Goal: Communication & Community: Answer question/provide support

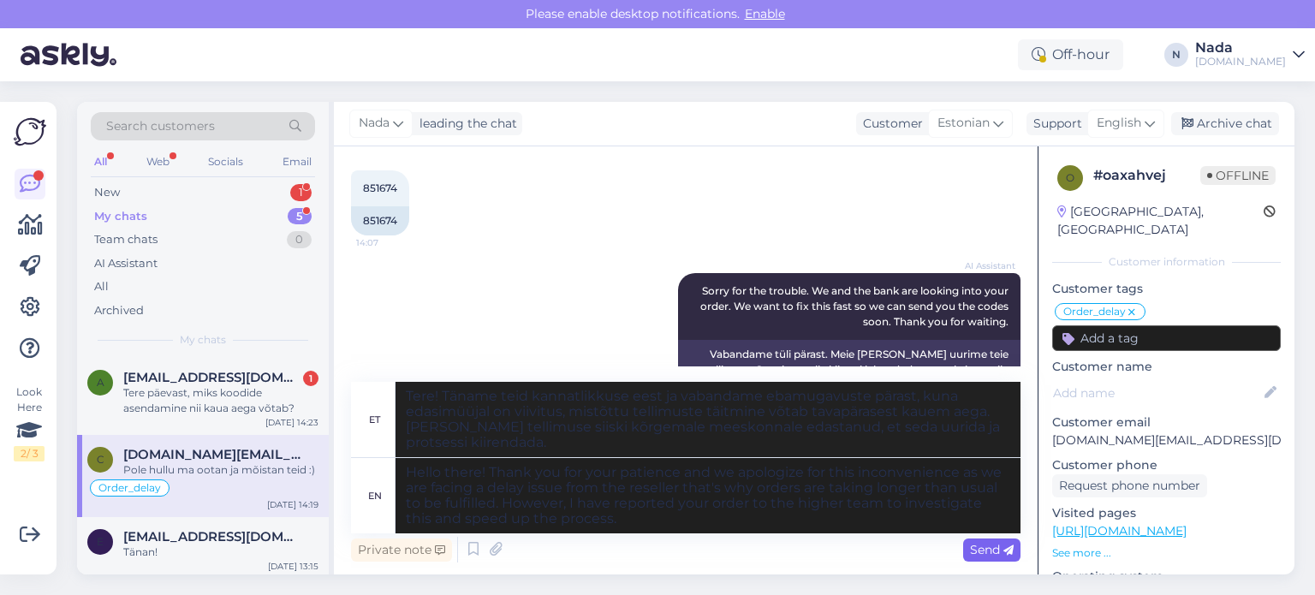
click at [978, 543] on span "Send" at bounding box center [992, 549] width 44 height 15
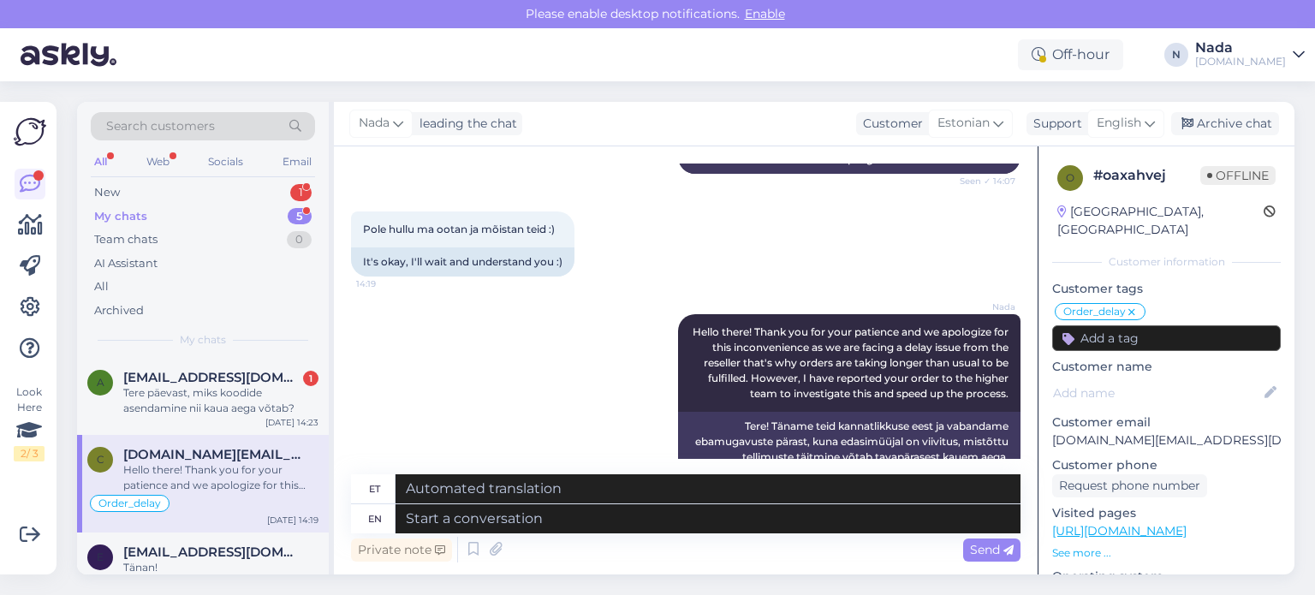
drag, startPoint x: 1221, startPoint y: 119, endPoint x: 1035, endPoint y: 181, distance: 196.6
click at [1221, 119] on div "Archive chat" at bounding box center [1226, 123] width 108 height 23
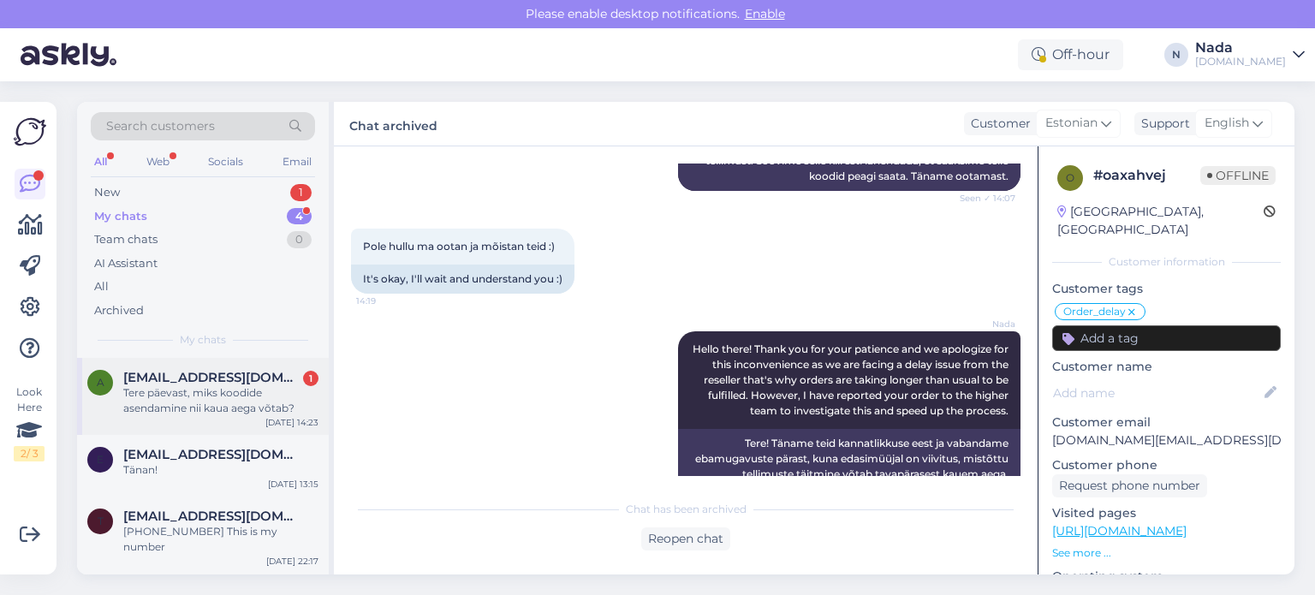
click at [270, 408] on div "Tere päevast, miks koodide asendamine nii kaua aega võtab?" at bounding box center [220, 400] width 195 height 31
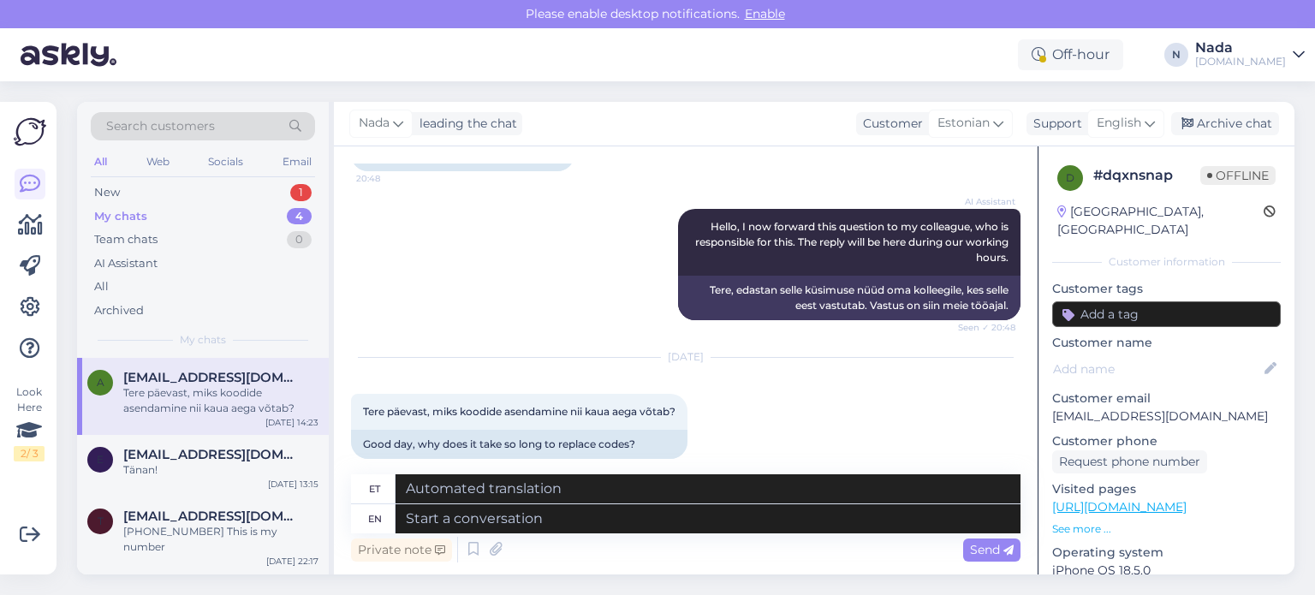
scroll to position [6845, 0]
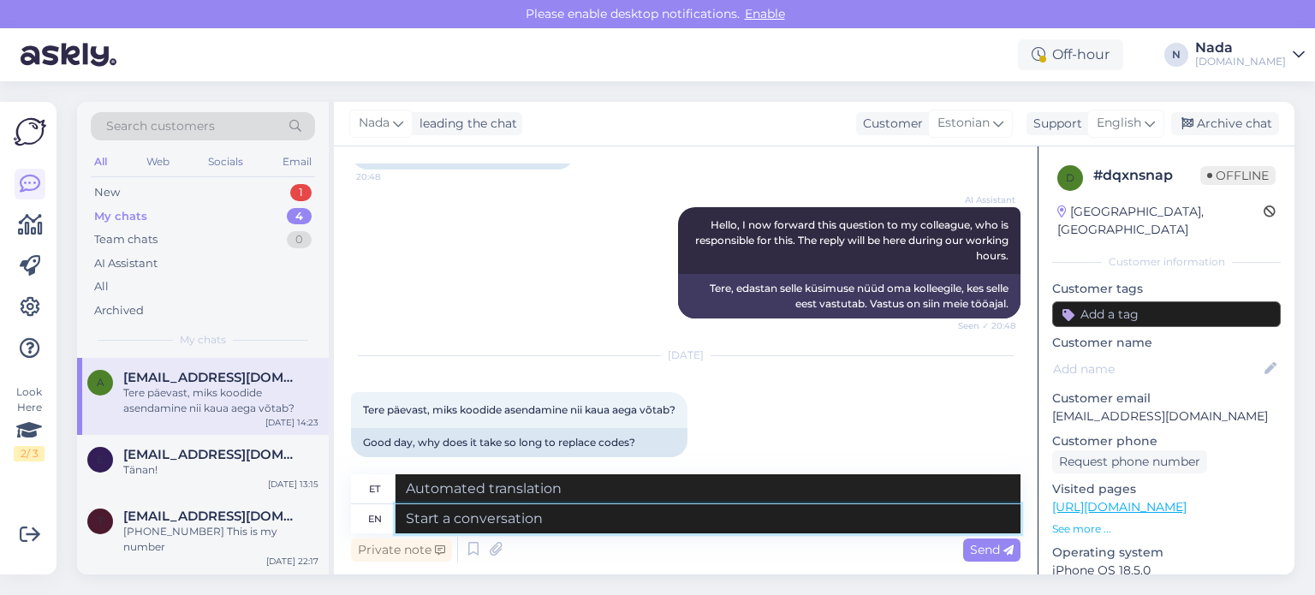
click at [668, 520] on textarea at bounding box center [708, 518] width 625 height 29
type textarea "Because te"
type textarea "Sest"
type textarea "Because te hi"
type textarea "Sest te"
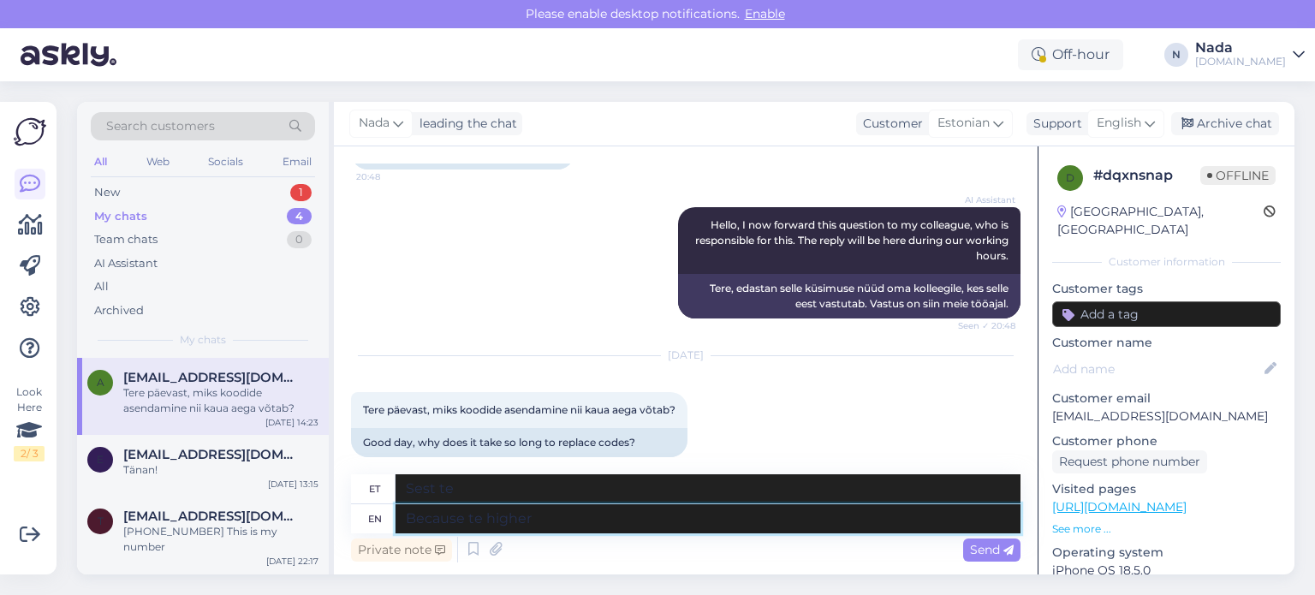
type textarea "Because te higher t"
type textarea "Sest te olete kõrgemal"
type textarea "Because te higher team"
type textarea "Sest kõrgem meeskond"
type textarea "Because te higher team contacts th"
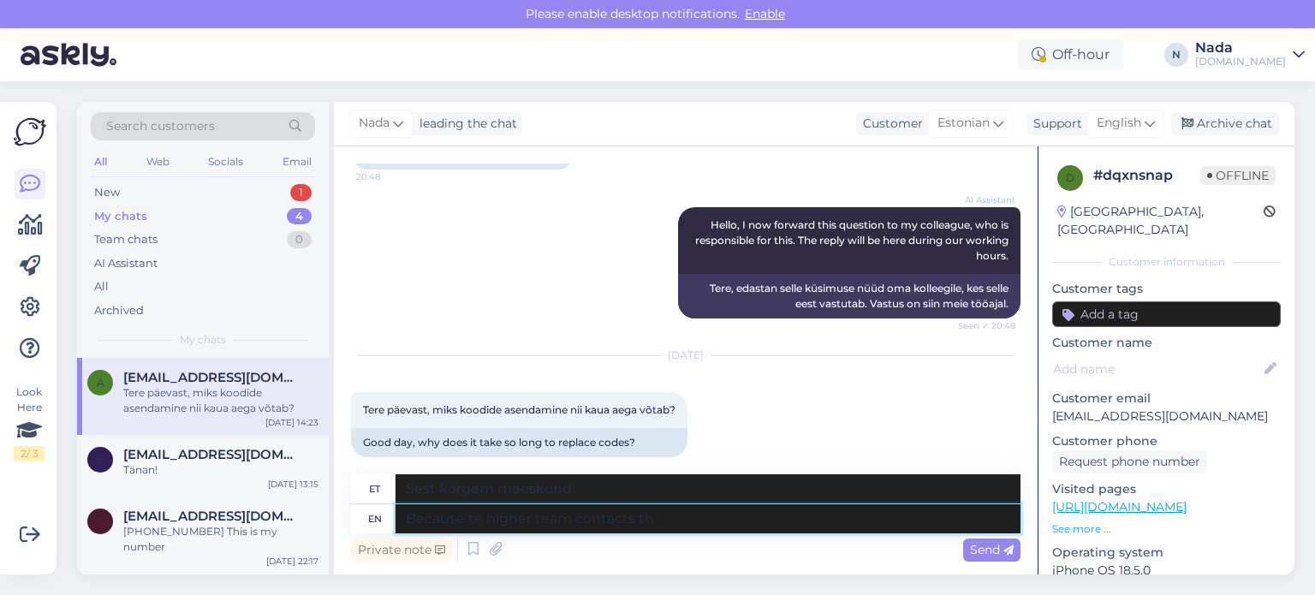
type textarea "Sest kõrgemad meeskonnad kontakteeruvad"
type textarea "Because te higher team contacts the"
type textarea "Kuna kõrgem meeskond võtab ühendust"
type textarea "Because te higher team contacts the reseller"
type textarea "Sest kõrgem meeskond võtab edasimüüjaga ühendust"
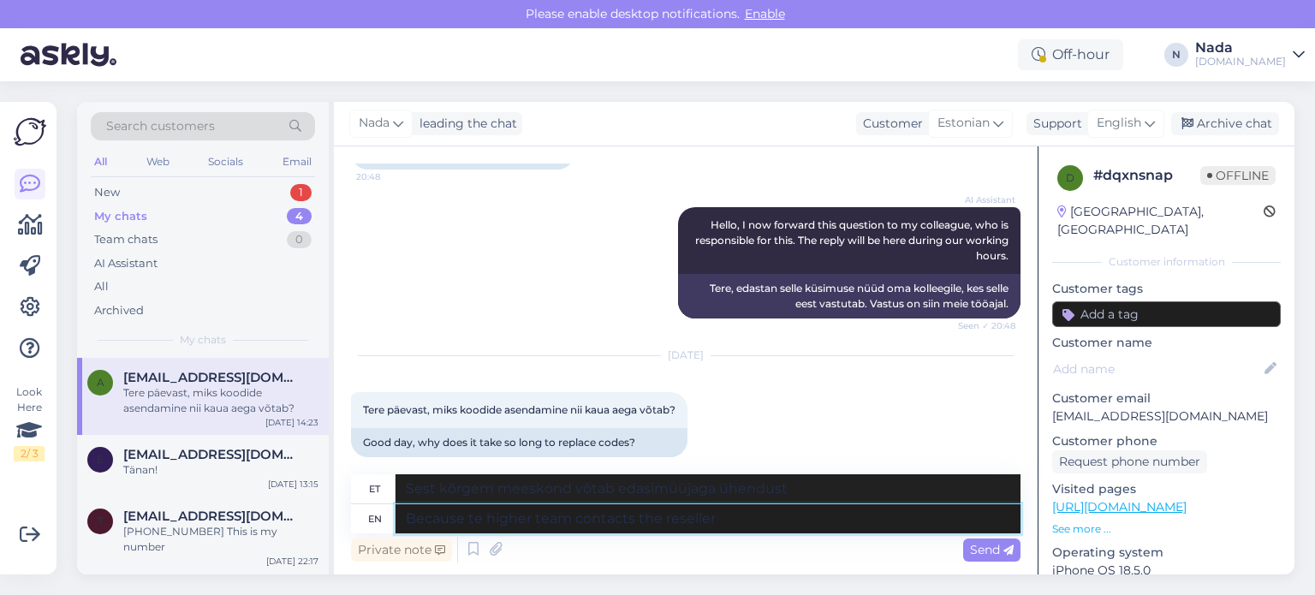
click at [471, 516] on textarea "Because te higher team contacts the reseller" at bounding box center [708, 518] width 625 height 29
type textarea "Because the higher team contacts the reseller"
type textarea "Sest edasimüüjaga võtab ühendust kõrgem meeskond."
click at [735, 523] on textarea "Because the higher team contacts the reseller" at bounding box center [708, 518] width 625 height 29
type textarea "Because the higher team contacts the reseller that"
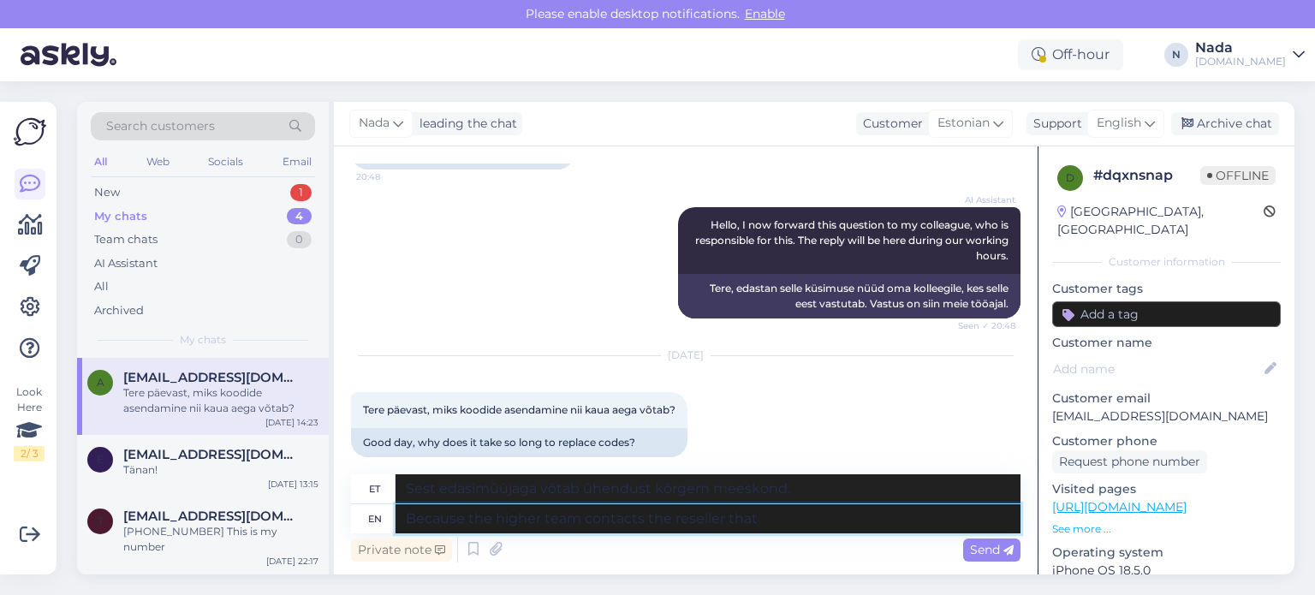
type textarea "Kuna edasimüüjaga võtab ühendust kõrgem meeskond, kes"
type textarea "Because the higher team contacts the reseller that added the"
type textarea "Kuna kõrgem meeskond võtab ühendust edasimüüjaga, kes lisas"
type textarea "Because the higher team contacts the reseller that added the incorrect cod"
type textarea "Kuna kõrgem meeskond võtab ühendust edasimüüjaga, kes lisas vale"
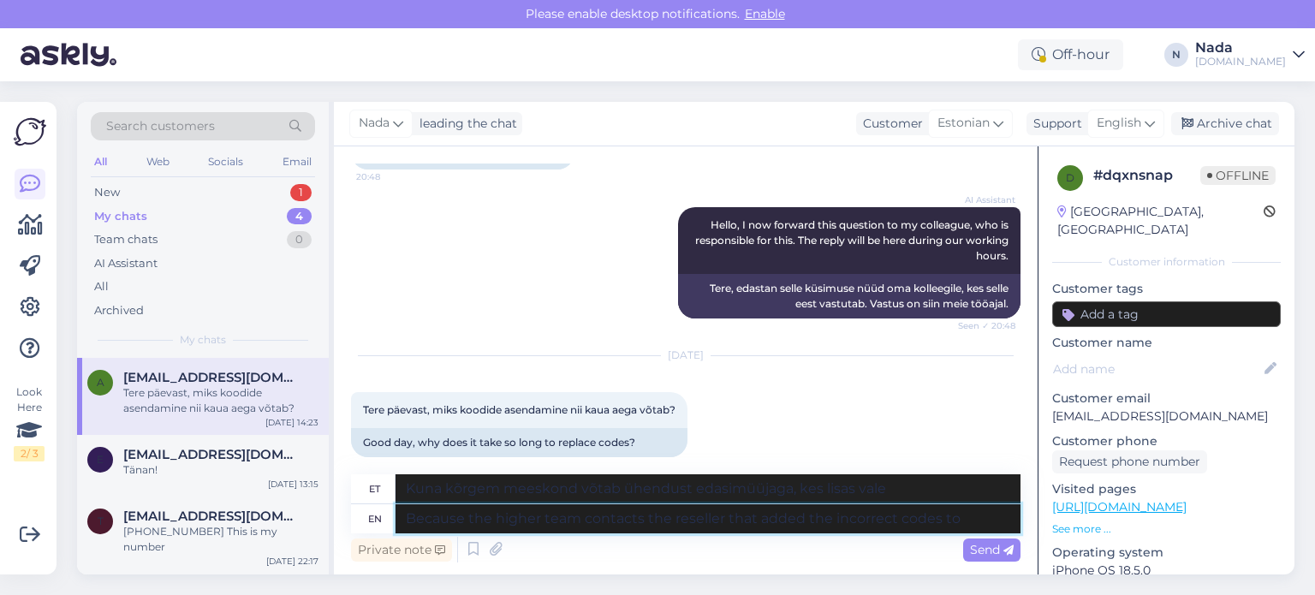
type textarea "Because the higher team contacts the reseller that added the incorrect codes to…"
type textarea "Sest kõrgem meeskond võtab ühendust edasimüüjaga, kes lisas valed koodid"
type textarea "Because the higher team contacts the reseller that added the incorrect codes to…"
type textarea "Kuna kõrgem meeskond võtab ühendust edasimüüjaga, kes lisas valed koodid"
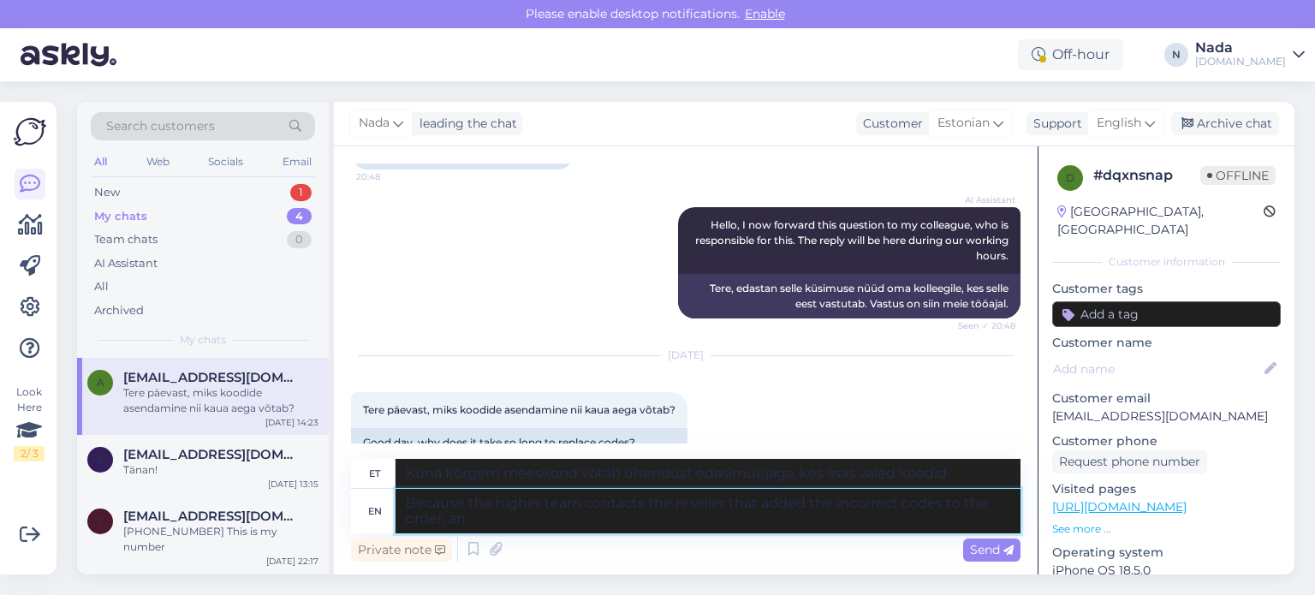
type textarea "Because the higher team contacts the reseller that added the incorrect codes to…"
type textarea "Kuna kõrgem meeskond võtab ühendust edasimüüjaga, kes lisas tellimusele valed k…"
type textarea "Because the higher team contacts the reseller that added the incorrect codes to…"
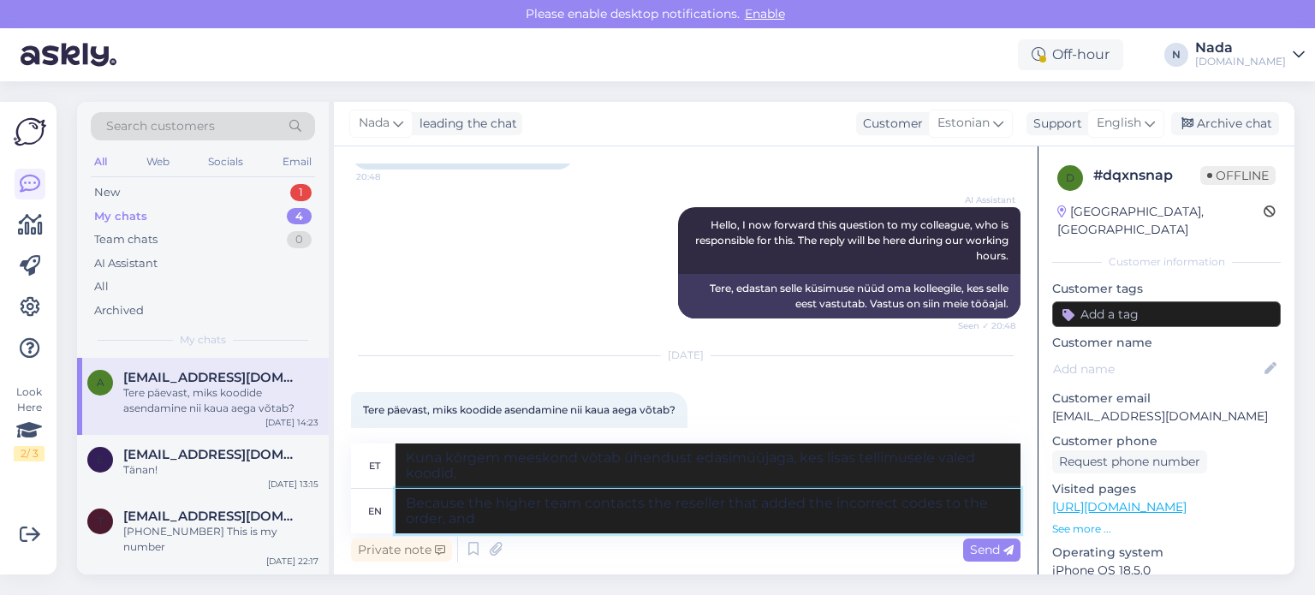
type textarea "Kuna kõrgem meeskond võtab ühendust edasimüüjaga, kes lisas tellimusele valed k…"
type textarea "Because the higher team contacts the reseller that added the incorrect codes to…"
type textarea "Kuna kõrgem meeskond võtab ühendust edasimüüjaga, kes lisas tellimusele valed k…"
type textarea "Because the higher team contacts the reseller that added the incorrect codes to…"
type textarea "Kuna kõrgem meeskond võtab ühendust edasimüüjaga, kes lisas tellimusele valed k…"
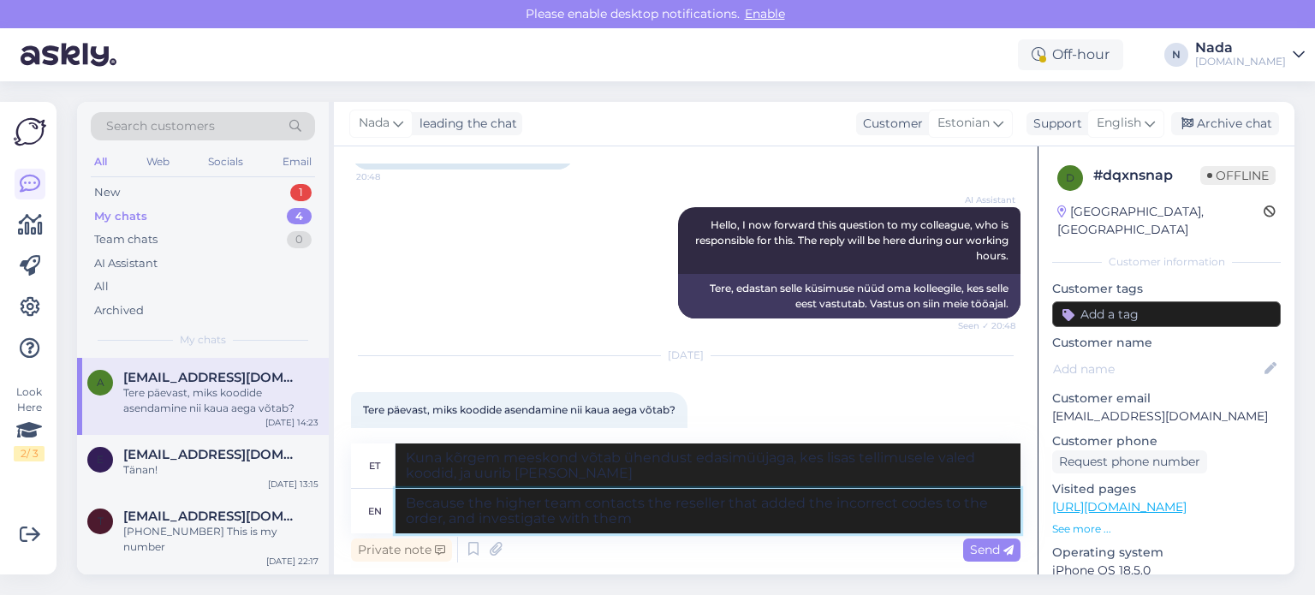
type textarea "Because the higher team contacts the reseller that added the incorrect codes to…"
type textarea "Sest kõrgem meeskond võtab ühendust edasimüüjaga, kes lisas tellimusele valed k…"
type textarea "Because the higher team contacts the reseller that added the incorrect codes to…"
type textarea "Kuna kõrgem meeskond võtab ühendust edasimüüjaga, kes lisas tellimusele valed k…"
type textarea "Because the higher team contacts the reseller that added the incorrect codes to…"
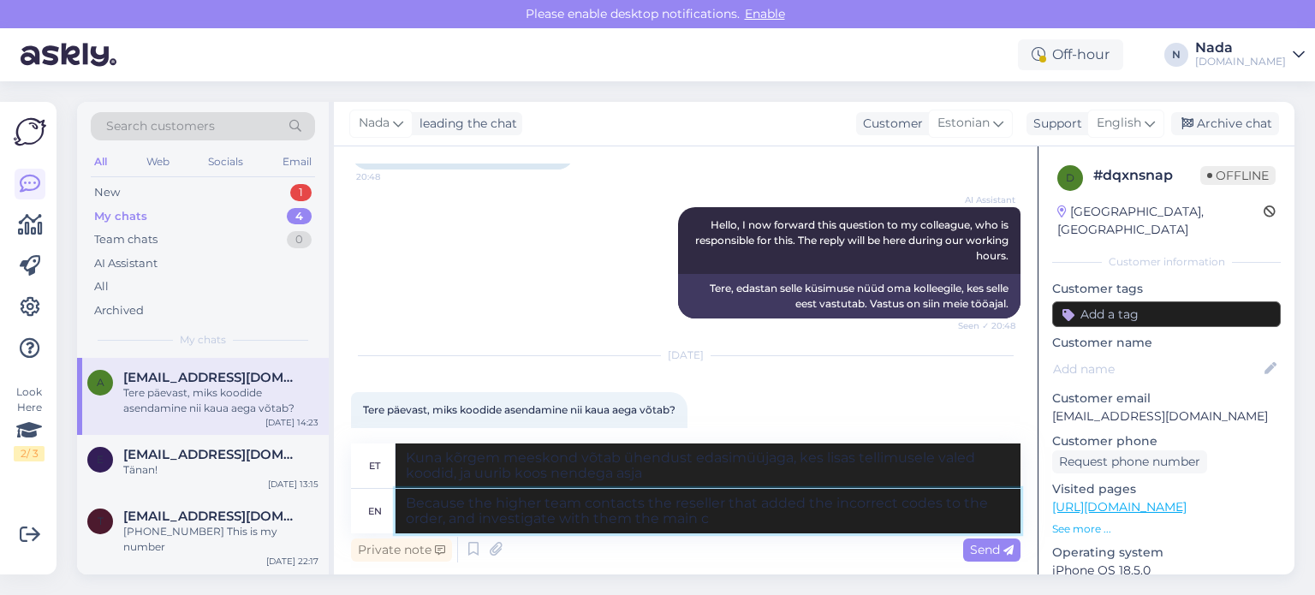
type textarea "Kuna kõrgem meeskond võtab ühendust edasimüüjaga, kes lisas tellimusele valed k…"
type textarea "Because the higher team contacts the reseller that added the incorrect codes to…"
type textarea "Sest kõrgem meeskond võtab ühendust edasimüüjaga, kes lisas tellimusele valed k…"
type textarea "Because the higher team contacts the reseller that added the incorrect codes to…"
type textarea "Kuna kõrgem meeskond võtab ühendust edasimüüjaga, kes tellimusele valed koodid …"
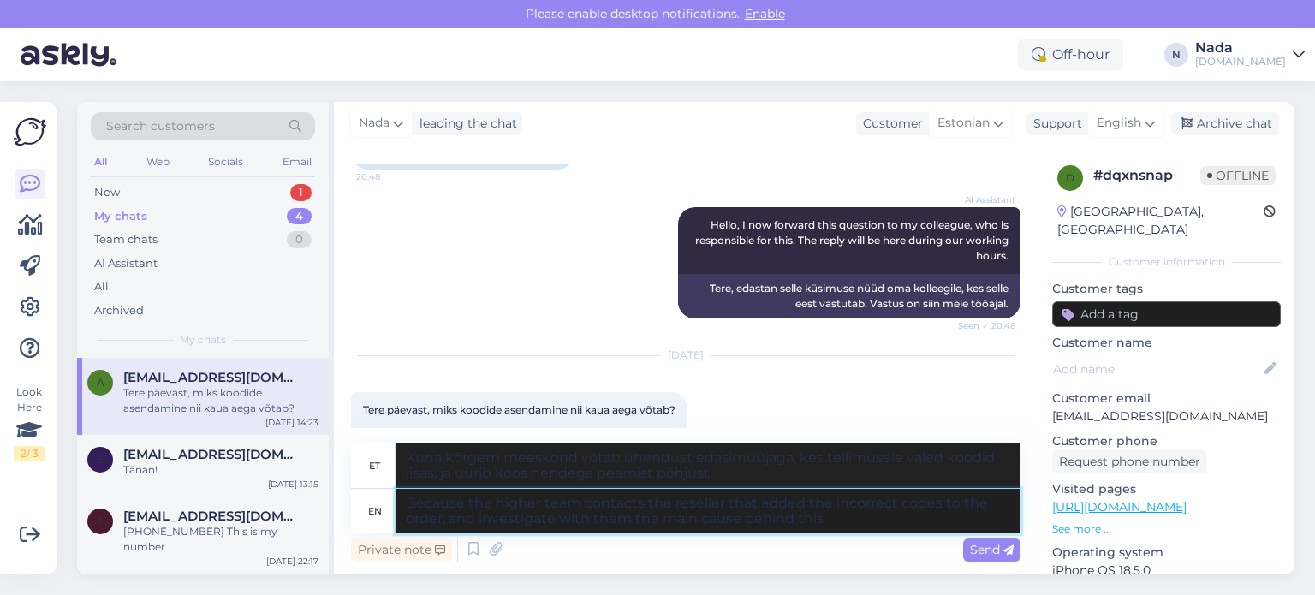
type textarea "Because the higher team contacts the reseller that added the incorrect codes to…"
type textarea "Sest kõrgem meeskond võtab ühendust edasimüüjaga, kes lisas tellimusele valed k…"
type textarea "Because the higher team contacts the reseller that added the incorrect codes to…"
type textarea "Sest kõrgem meeskond võtab ühendust edasimüüjaga, kes lisas tellimusele valed k…"
type textarea "Because the higher team contacts the reseller that added the incorrect codes to…"
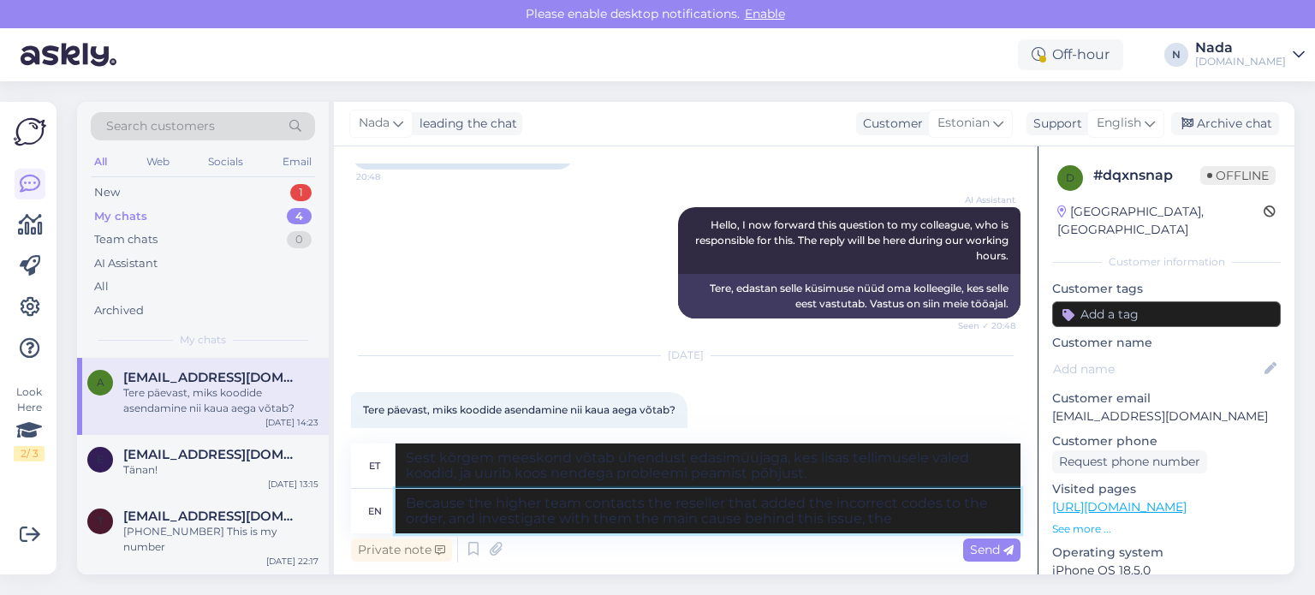
type textarea "Kuna kõrgem meeskond võtab ühendust edasimüüjaga, kes lisas tellimusele valed k…"
type textarea "Because the higher team contacts the reseller that added the incorrect codes to…"
type textarea "Kuna kõrgem meeskond võtab ühendust edasimüüjaga, kes lisas tellimusele valed k…"
type textarea "Because the higher team contacts the reseller that added the incorrect codes to…"
type textarea "Kuna kõrgem meeskond võtab ühendust edasimüüjaga, kes lisas tellimusele valed k…"
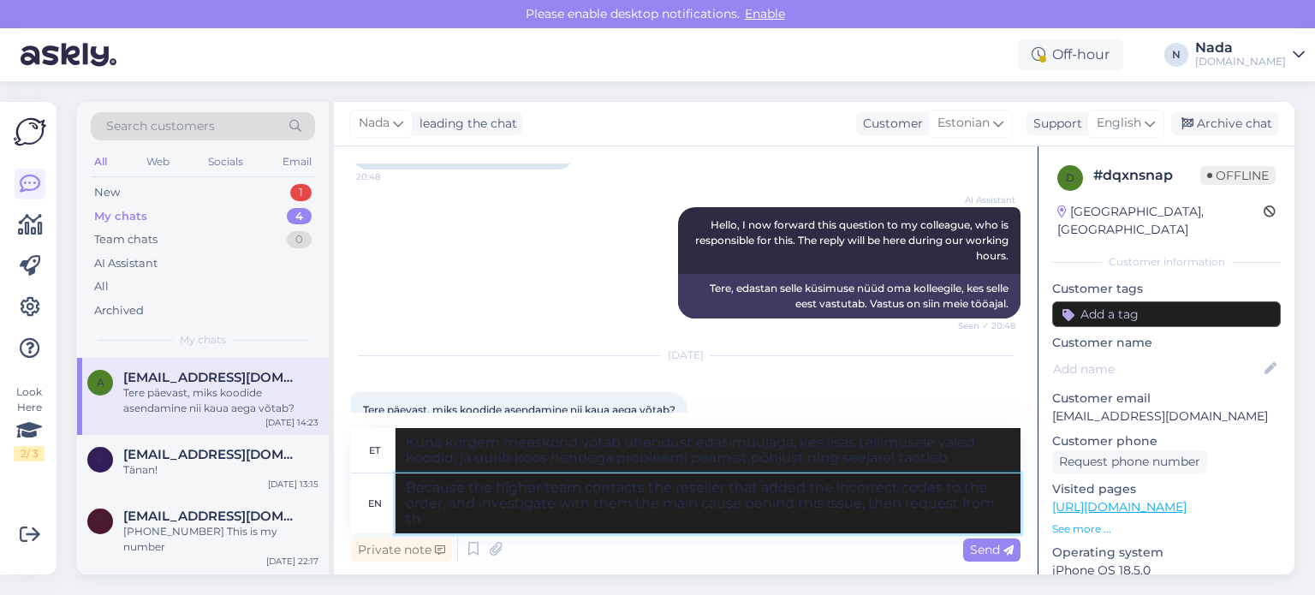
type textarea "Because the higher team contacts the reseller that added the incorrect codes to…"
type textarea "Kuna kõrgem meeskond võtab ühendust edasimüüjaga, kes lisas tellimusele valed k…"
type textarea "Because the higher team contacts the reseller that added the incorrect codes to…"
type textarea "Kuna kõrgem meeskond võtab ühendust edasimüüjaga, kes lisas tellimusele valed k…"
type textarea "Because the higher team contacts the reseller that added the incorrect codes to…"
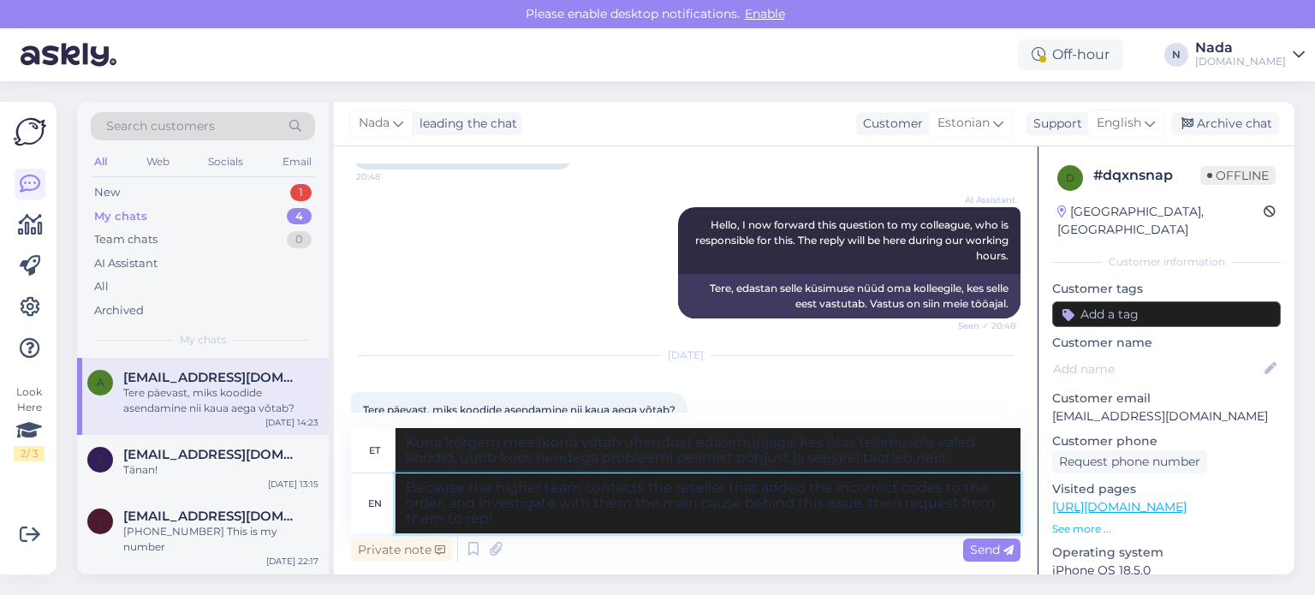
type textarea "Kuna kõrgem meeskond võtab ühendust edasimüüjaga, kes lisas tellimusele valed k…"
type textarea "Because the higher team contacts the reseller that added the incorrect codes to…"
type textarea "Kuna kõrgem meeskond võtab ühendust edasimüüjaga, kes tellimusele valed koodid …"
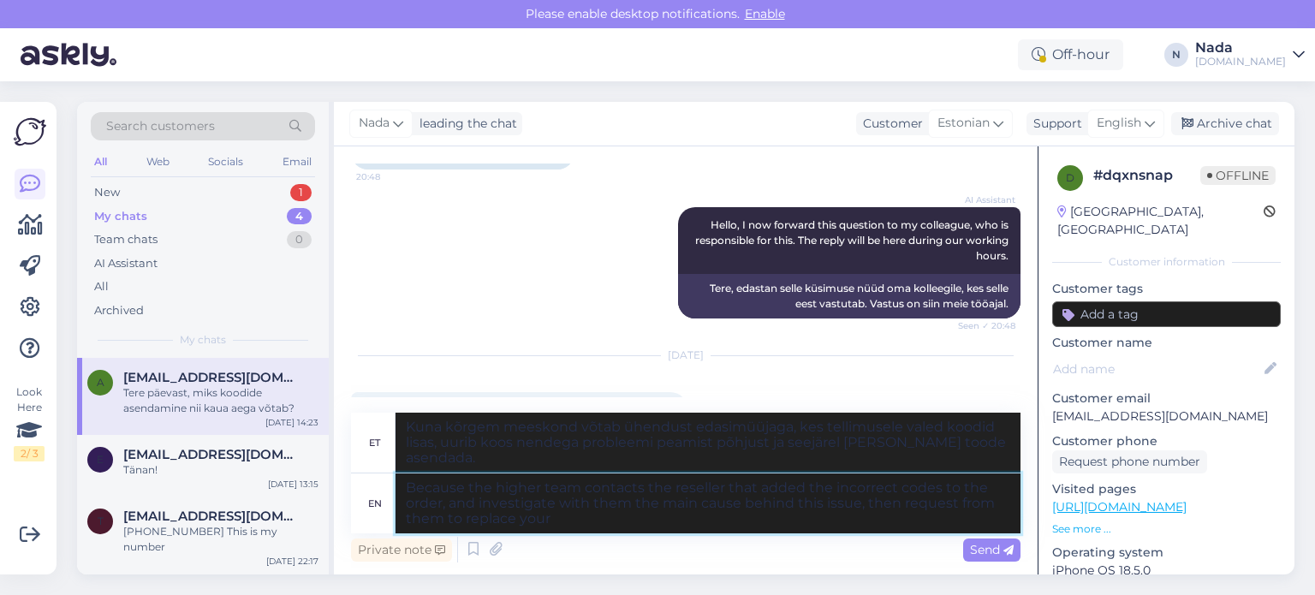
type textarea "Because the higher team contacts the reseller that added the incorrect codes to…"
type textarea "Kuna kõrgem meeskond võtab ühendust edasimüüjaga, kes lisas tellimusele valed k…"
type textarea "Because the higher team contacts the reseller that added the incorrect codes to…"
type textarea "Kuna kõrgem meeskond võtab ühendust edasimüüjaga, kes lisas tellimusele valed k…"
type textarea "Because the higher team contacts the reseller that added the incorrect codes to…"
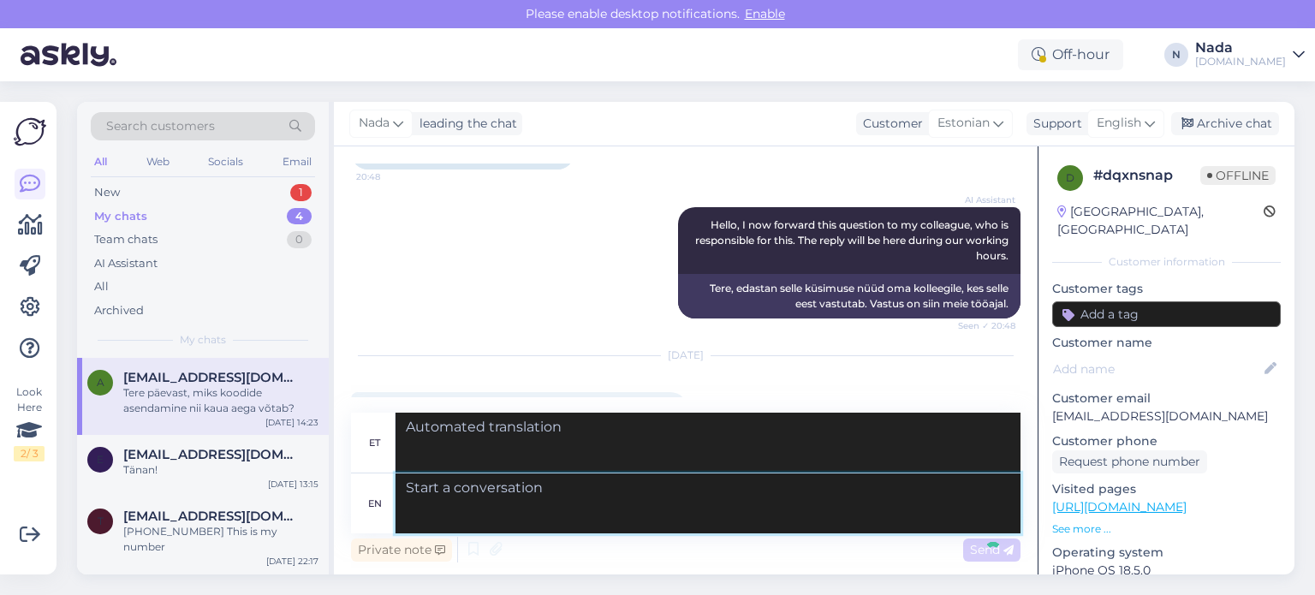
scroll to position [7041, 0]
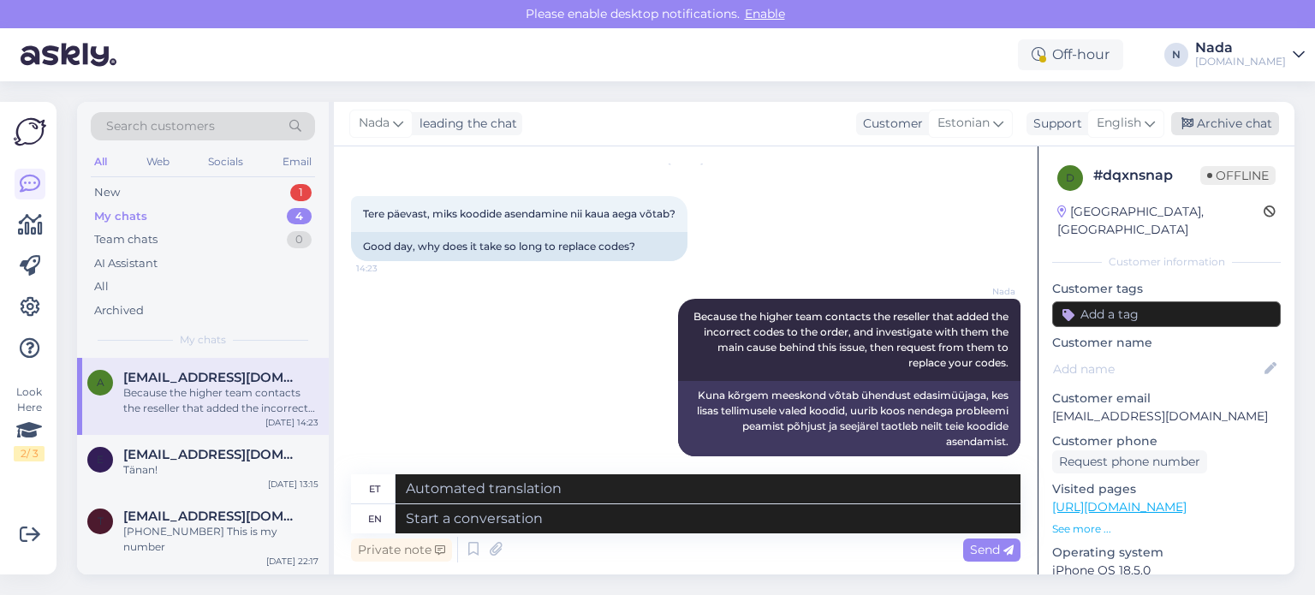
click at [1217, 118] on div "Archive chat" at bounding box center [1226, 123] width 108 height 23
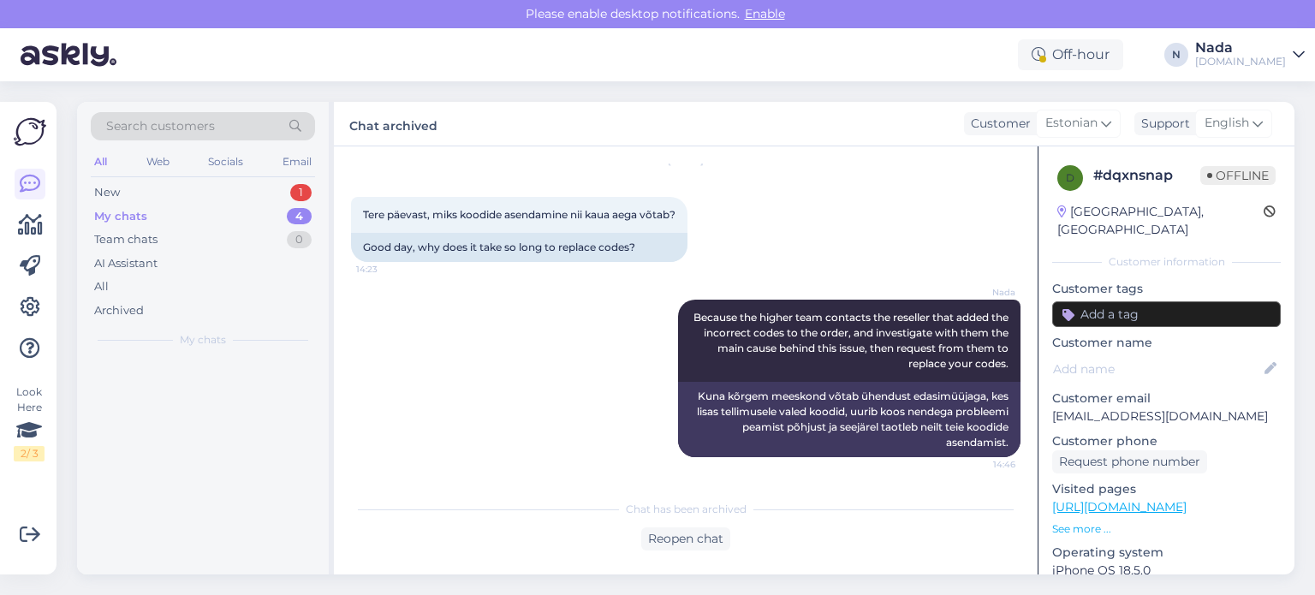
scroll to position [7024, 0]
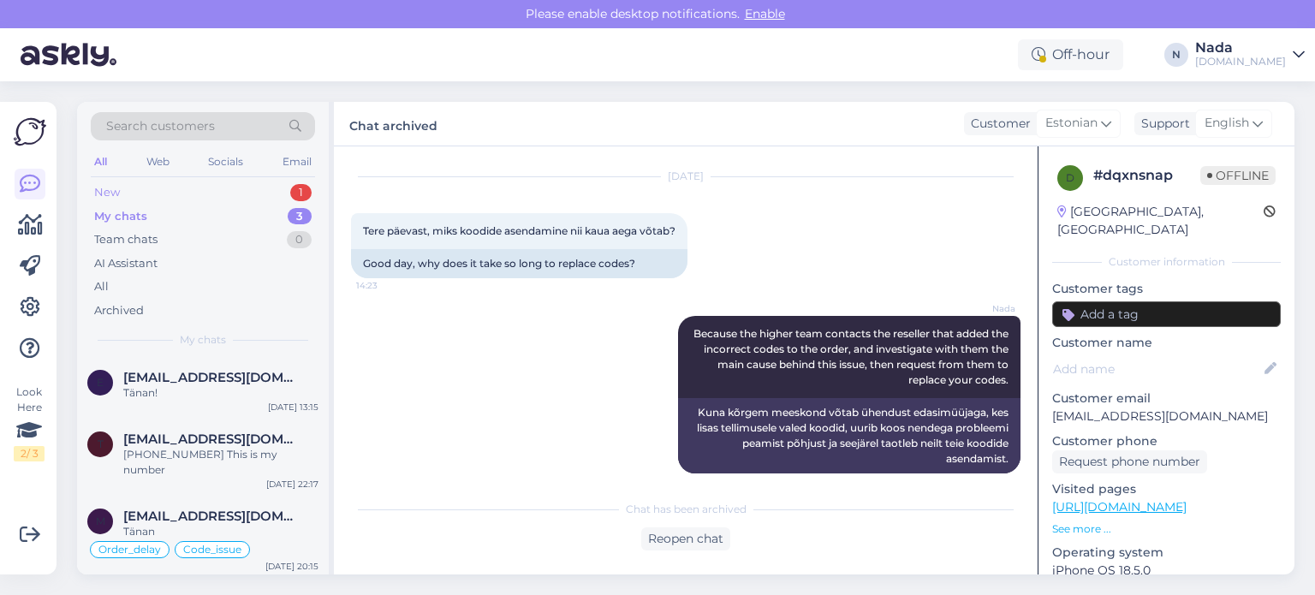
click at [154, 192] on div "New 1" at bounding box center [203, 193] width 224 height 24
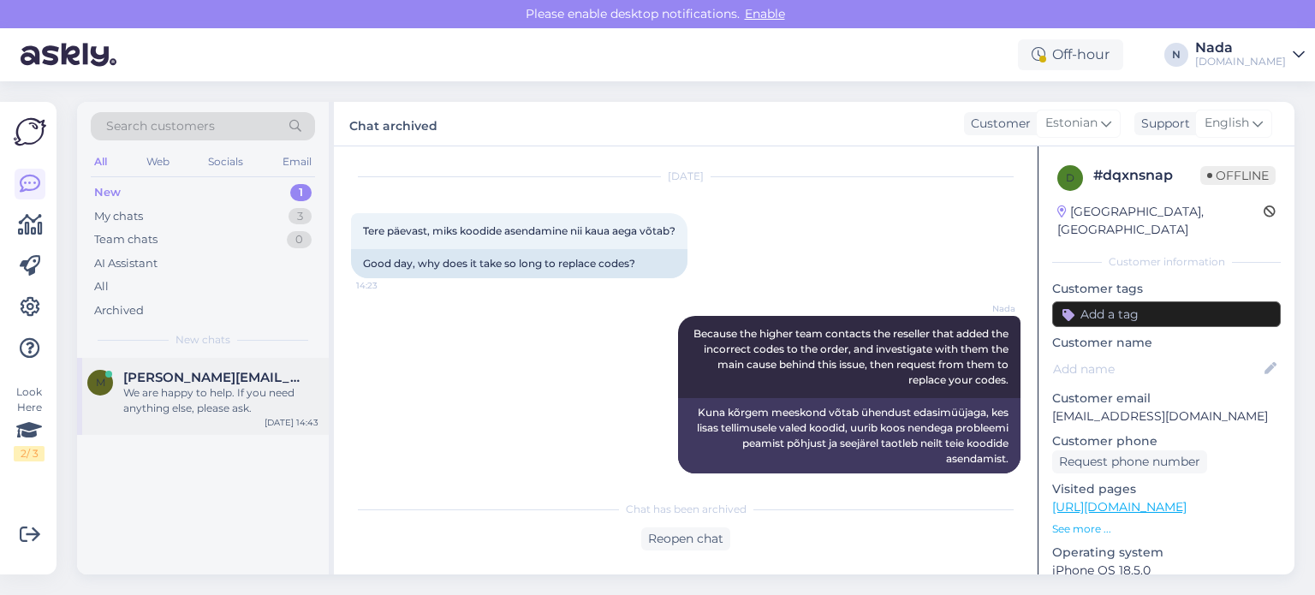
click at [153, 385] on div "We are happy to help. If you need anything else, please ask." at bounding box center [220, 400] width 195 height 31
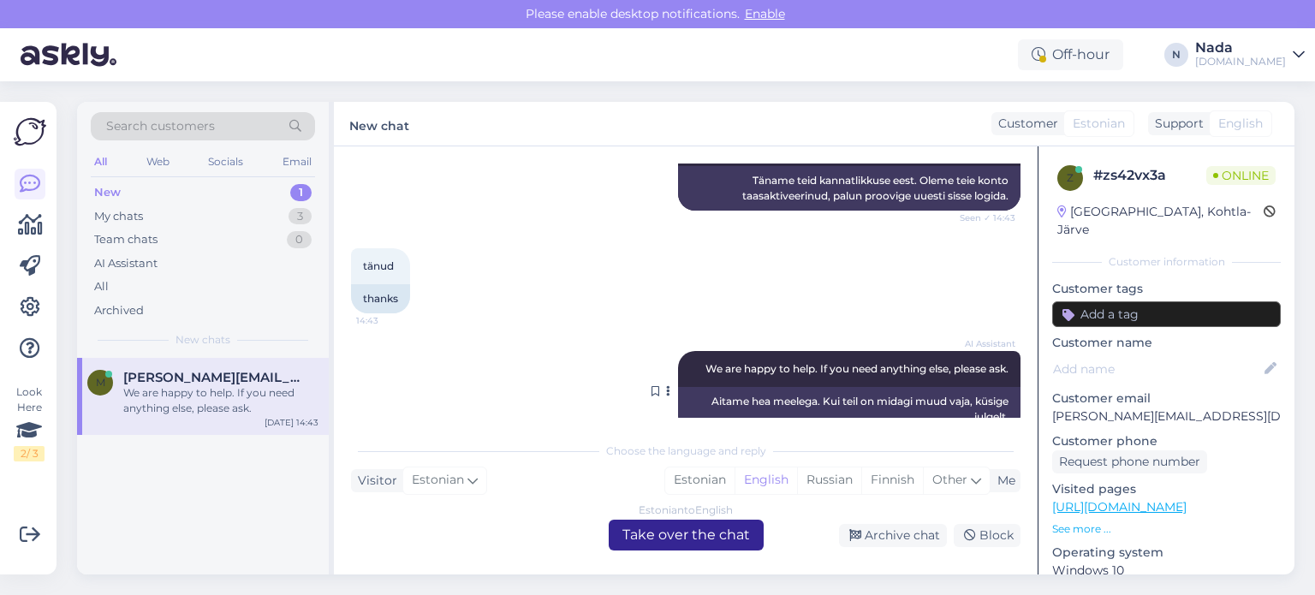
scroll to position [1014, 0]
click at [903, 534] on div "Archive chat" at bounding box center [893, 535] width 108 height 23
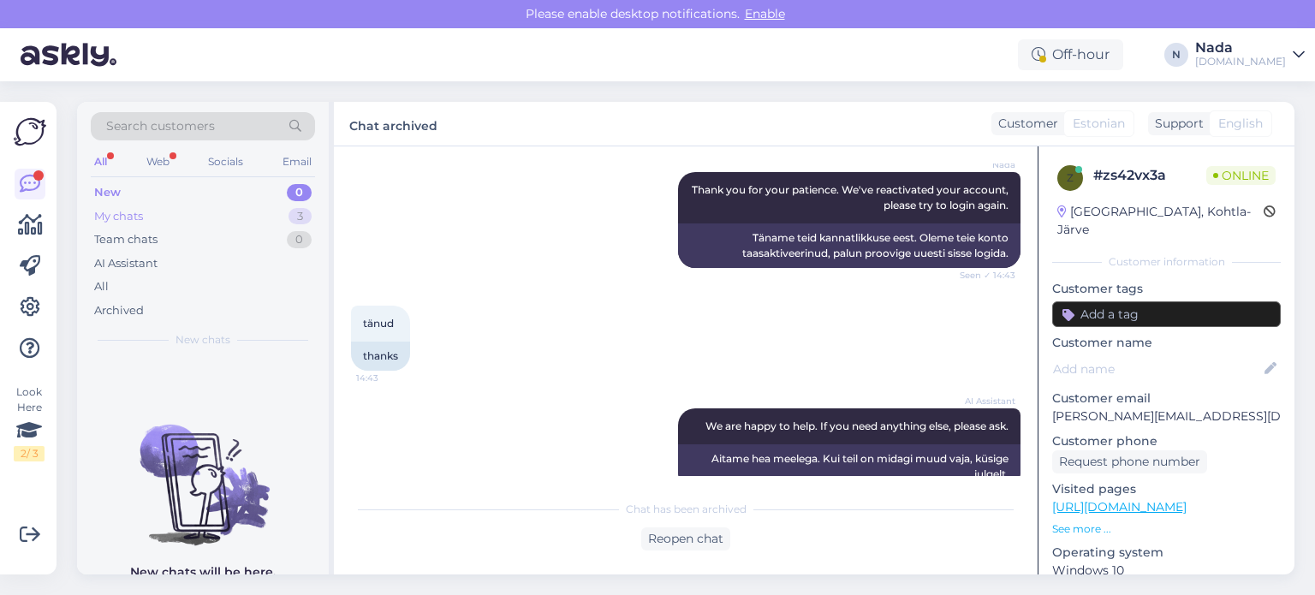
click at [145, 210] on div "My chats 3" at bounding box center [203, 217] width 224 height 24
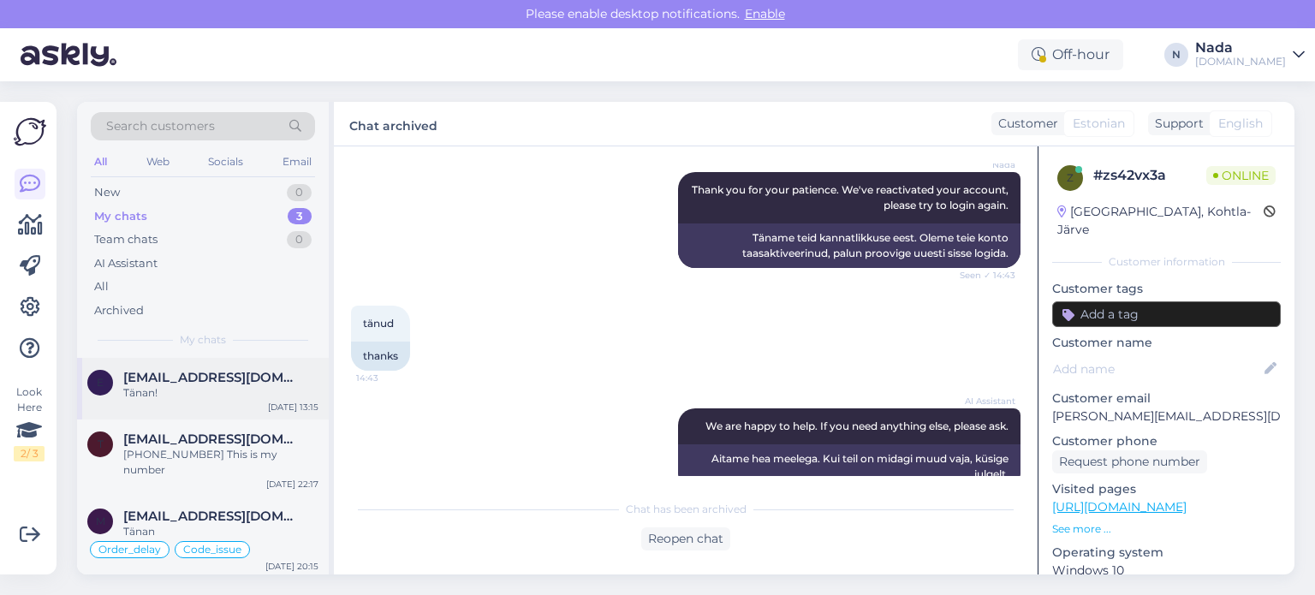
click at [185, 390] on div "Tänan!" at bounding box center [220, 392] width 195 height 15
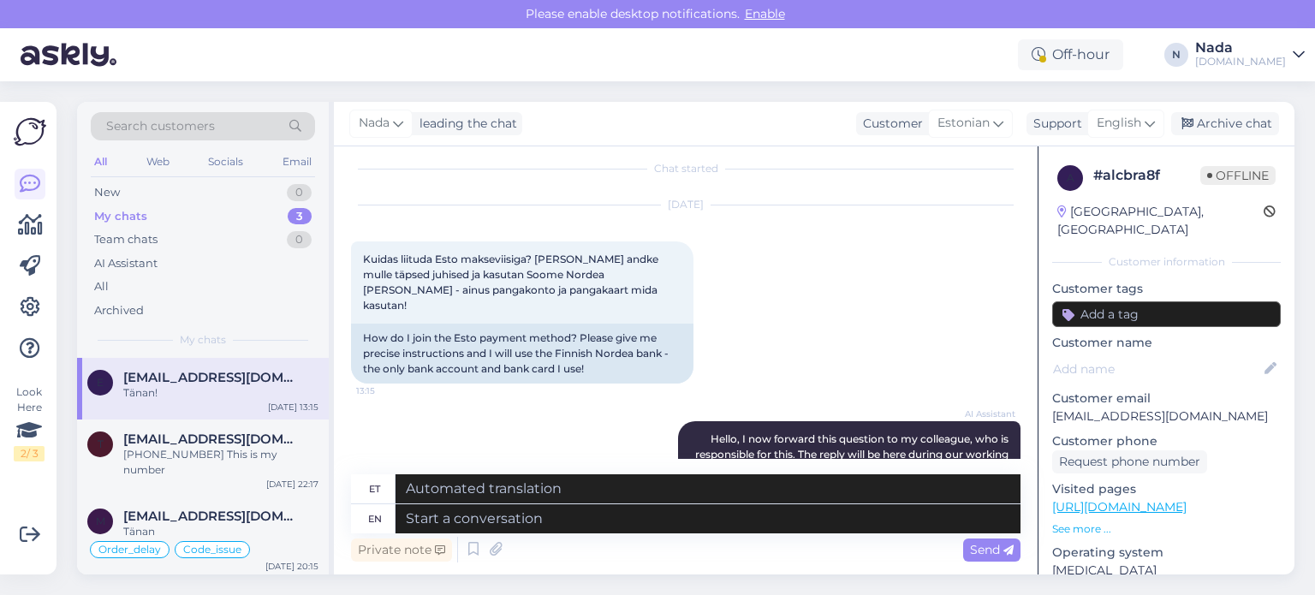
scroll to position [0, 0]
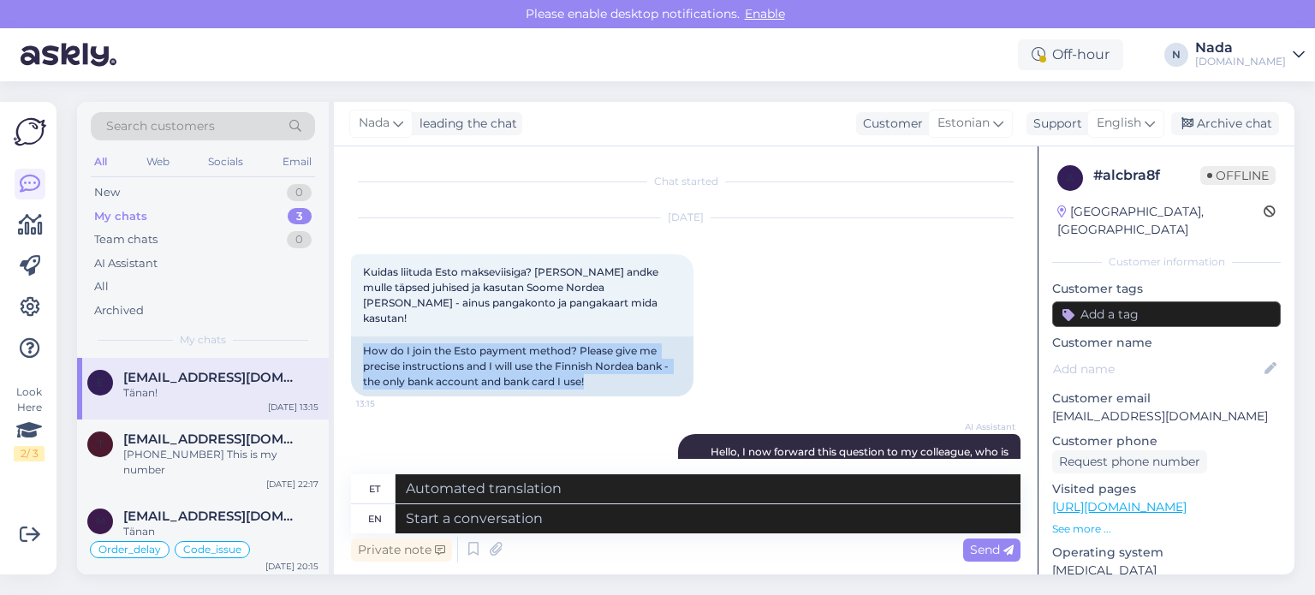
drag, startPoint x: 598, startPoint y: 366, endPoint x: 349, endPoint y: 336, distance: 250.2
click at [349, 336] on div "Chat started Sep 11 2025 Kuidas liituda Esto makseviisiga? Palun andke mulle tä…" at bounding box center [686, 360] width 704 height 428
